Goal: Book appointment/travel/reservation

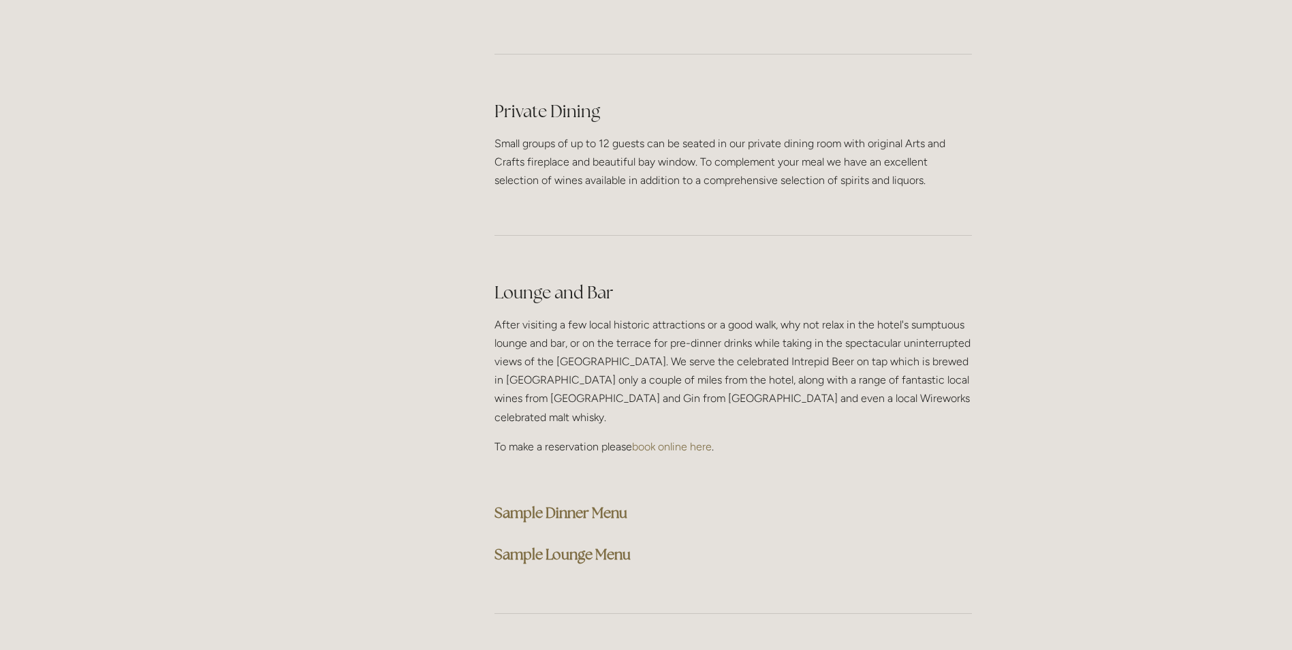
scroll to position [3268, 0]
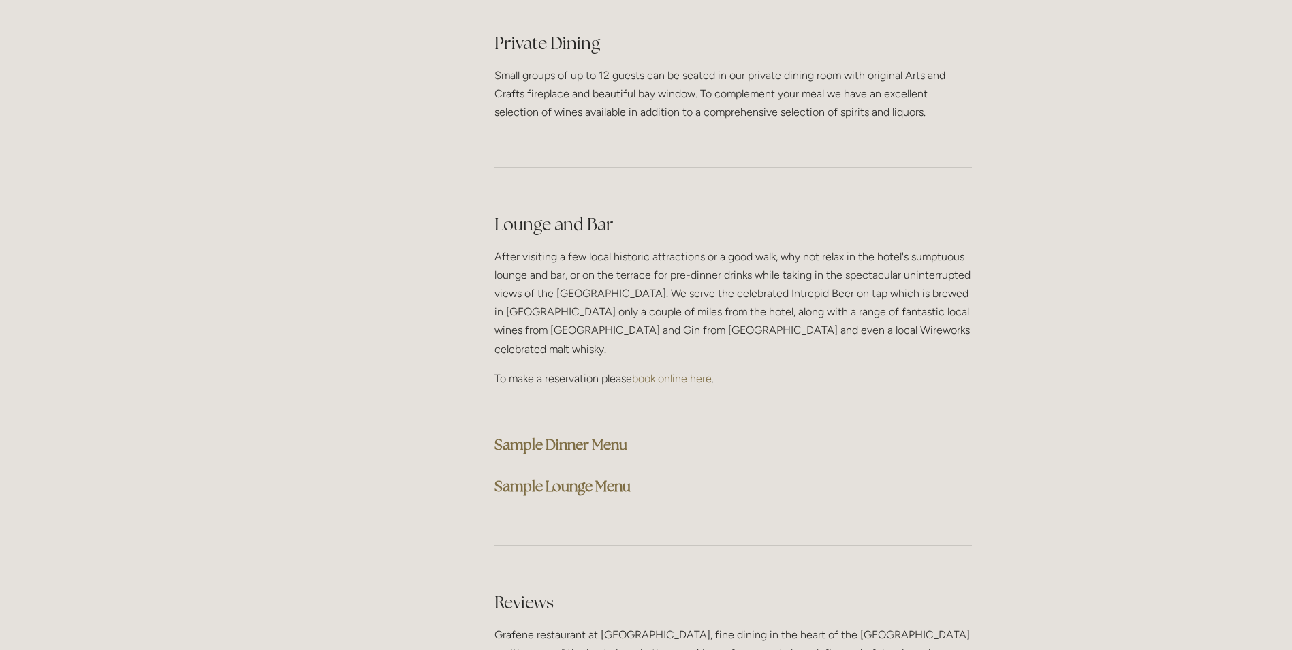
click at [550, 435] on strong "Sample Dinner Menu" at bounding box center [560, 444] width 133 height 18
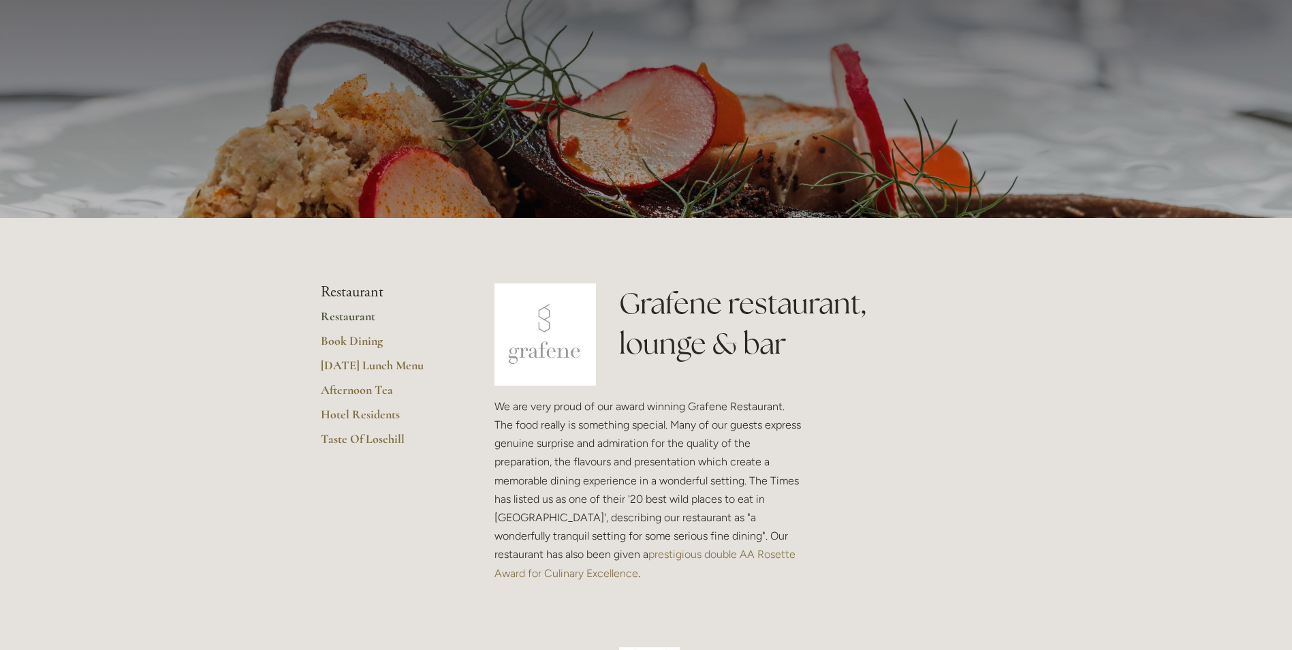
scroll to position [0, 0]
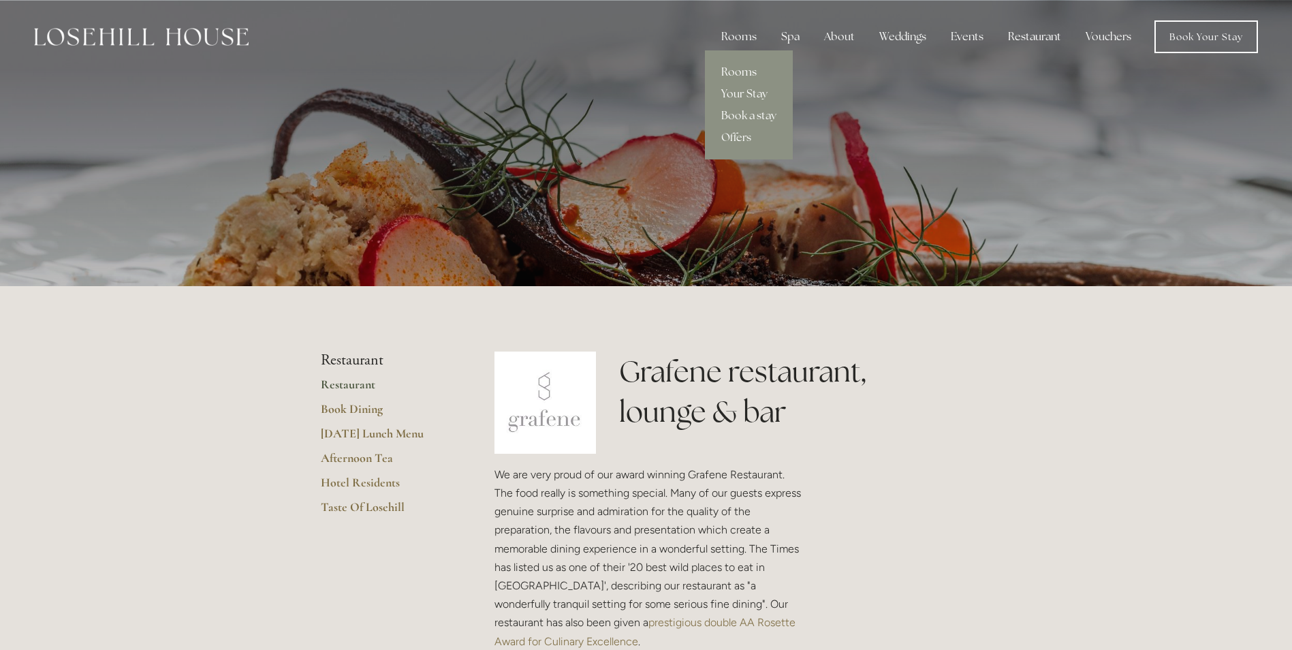
click at [747, 71] on link "Rooms" at bounding box center [749, 72] width 88 height 22
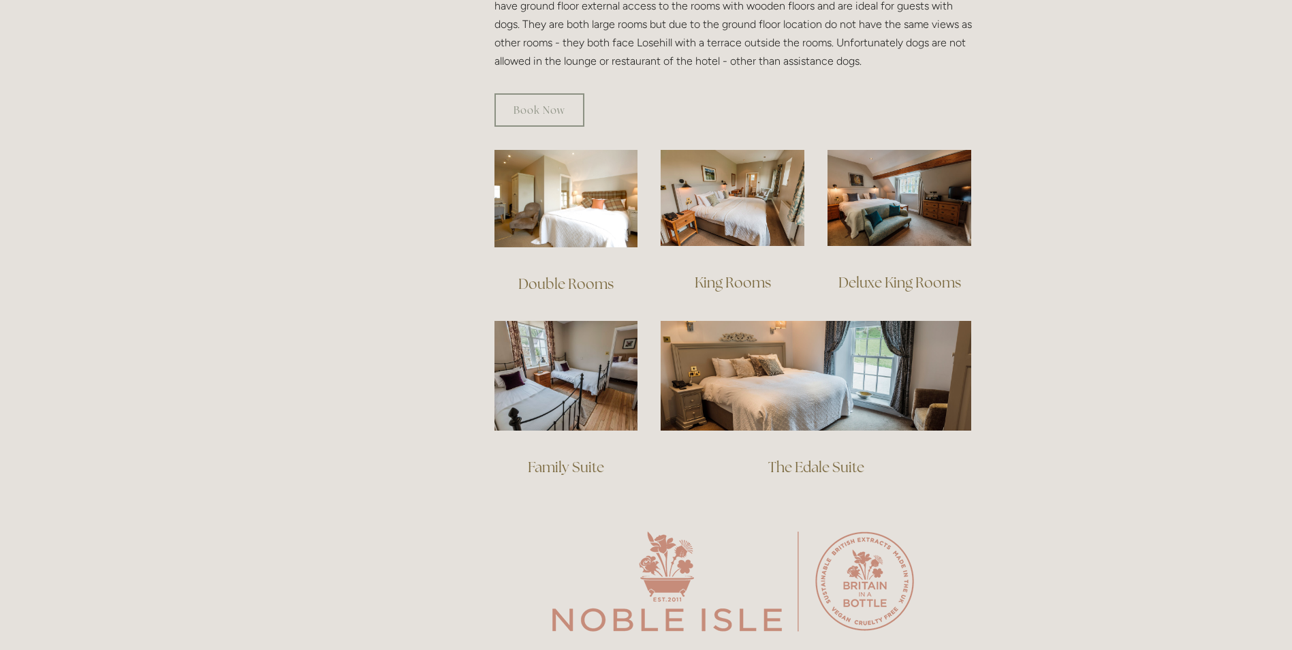
scroll to position [817, 0]
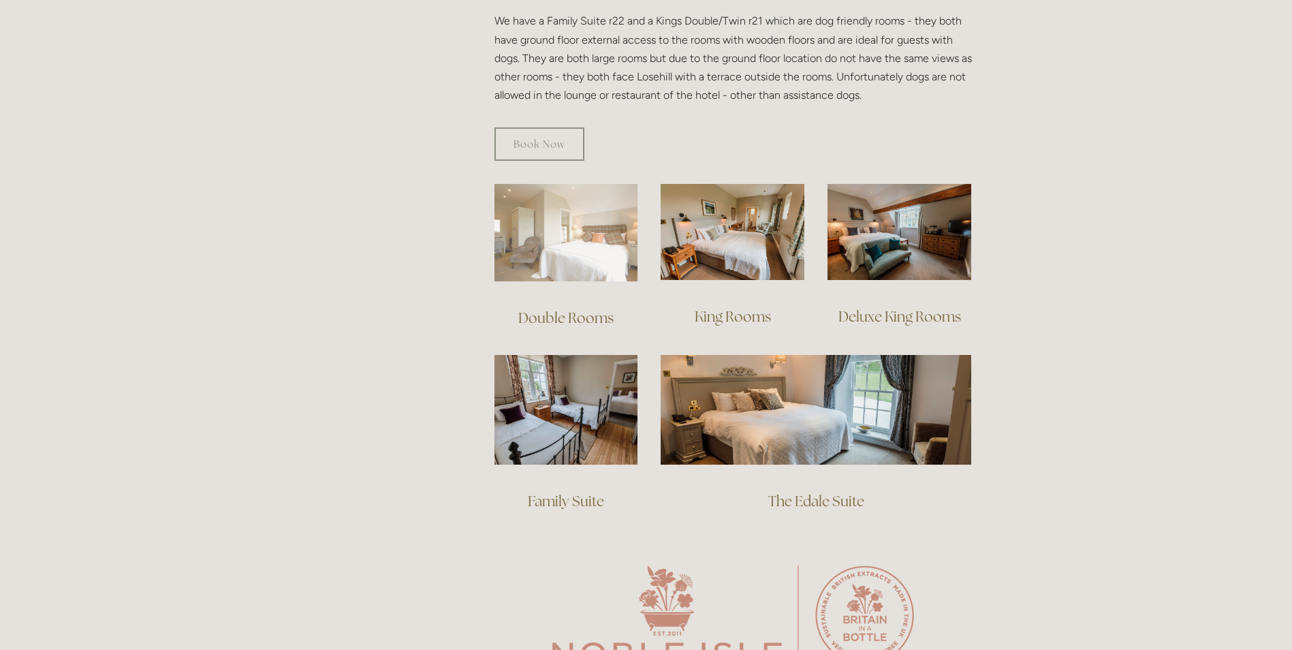
click at [582, 217] on img at bounding box center [566, 232] width 144 height 97
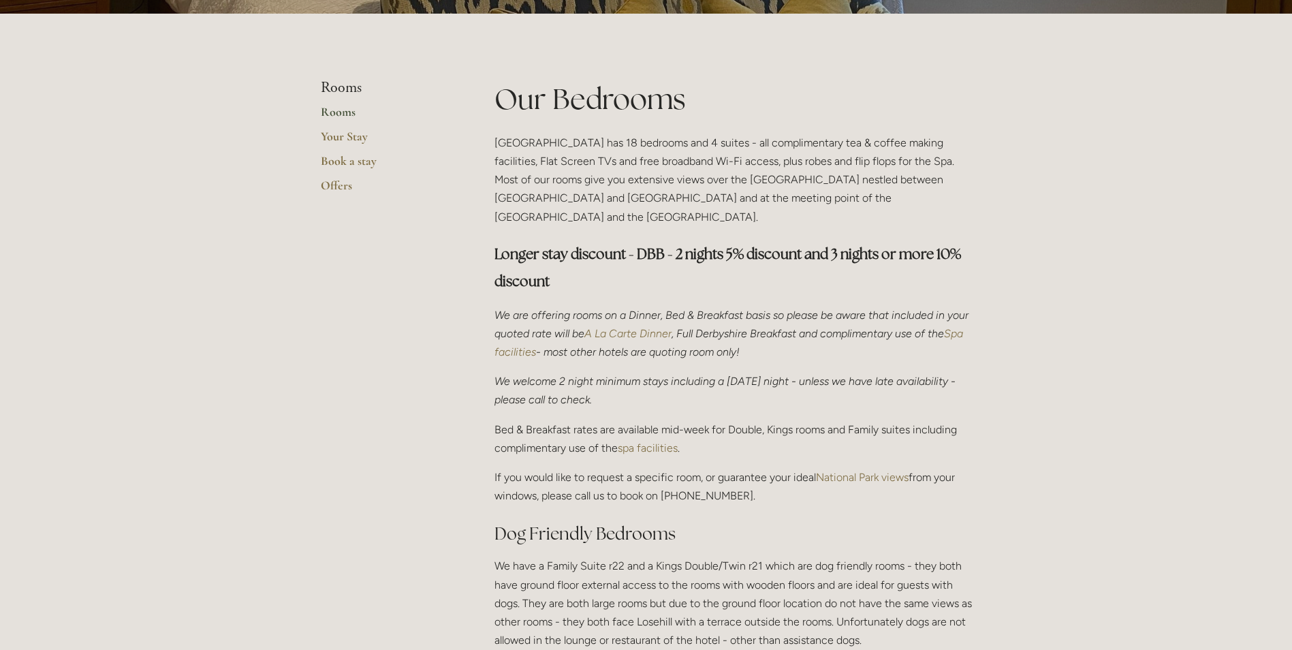
scroll to position [0, 0]
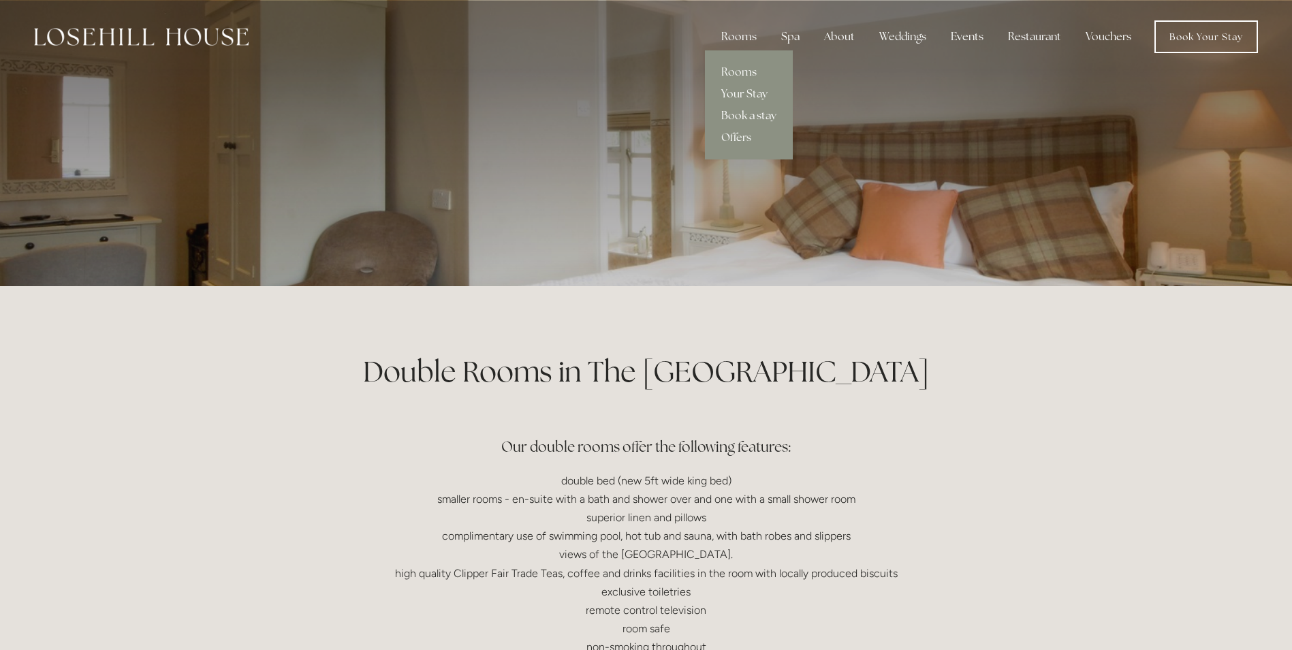
click at [745, 114] on link "Book a stay" at bounding box center [749, 116] width 88 height 22
